Goal: Check status: Check status

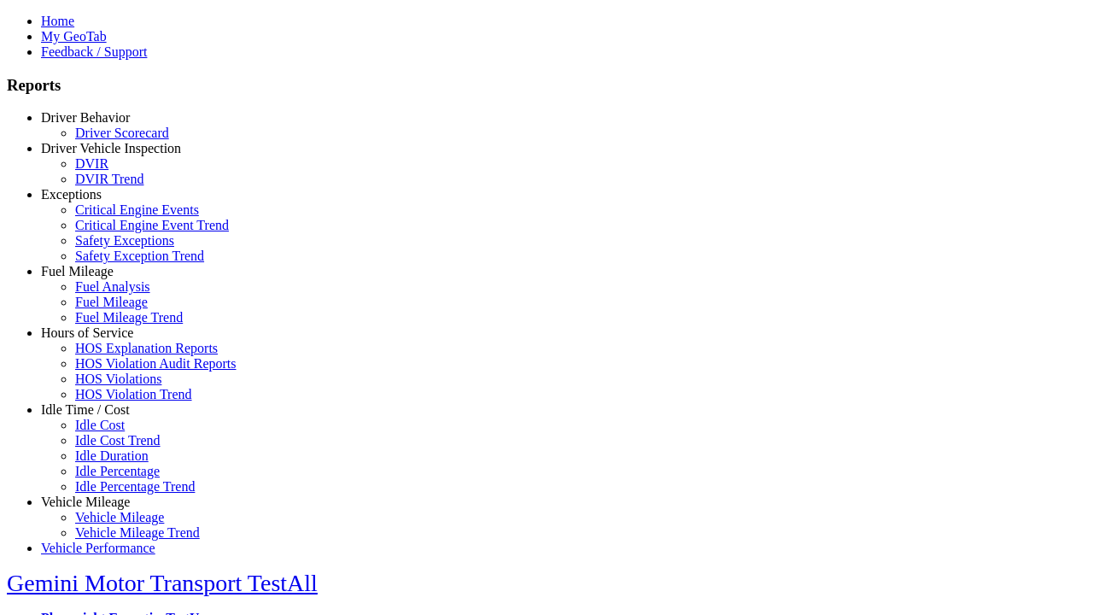
click at [98, 125] on link "Driver Behavior" at bounding box center [85, 117] width 89 height 15
click at [111, 140] on link "Driver Scorecard" at bounding box center [122, 133] width 94 height 15
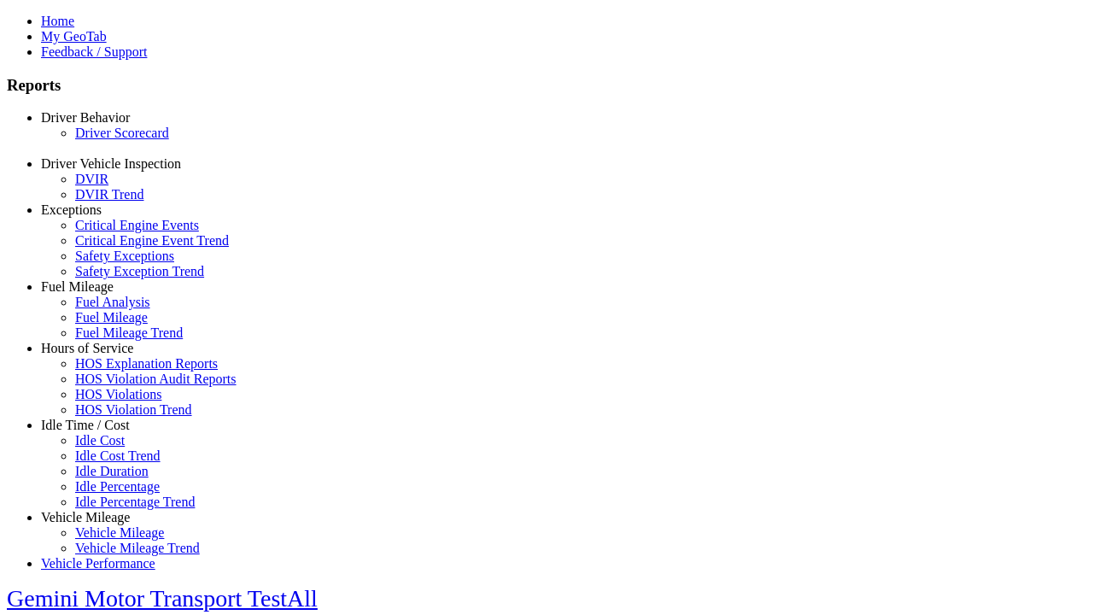
select select "**"
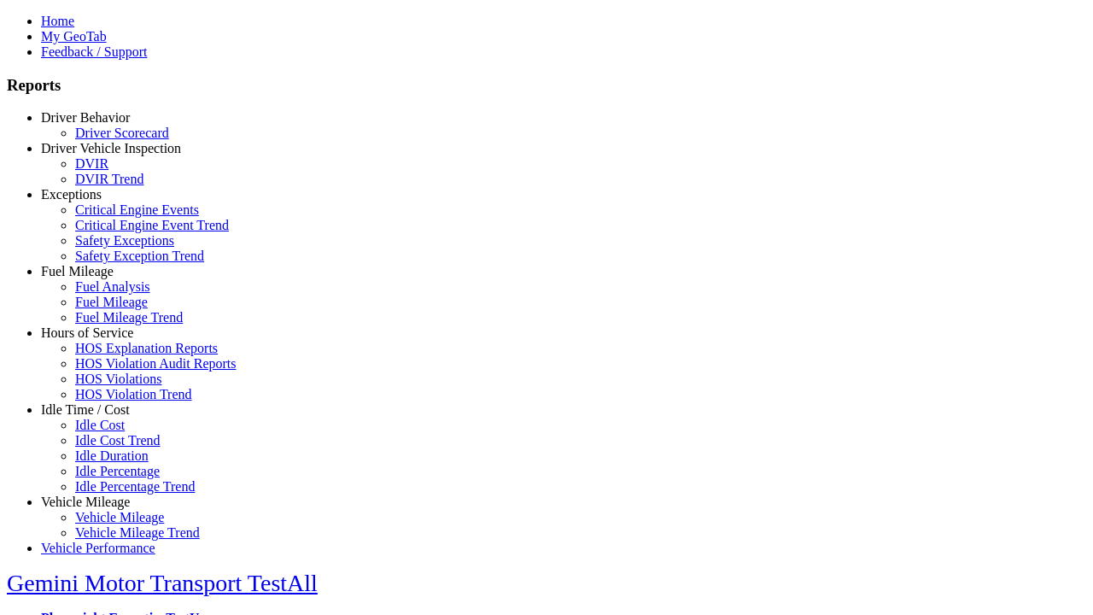
type input "*********"
